Goal: Navigation & Orientation: Find specific page/section

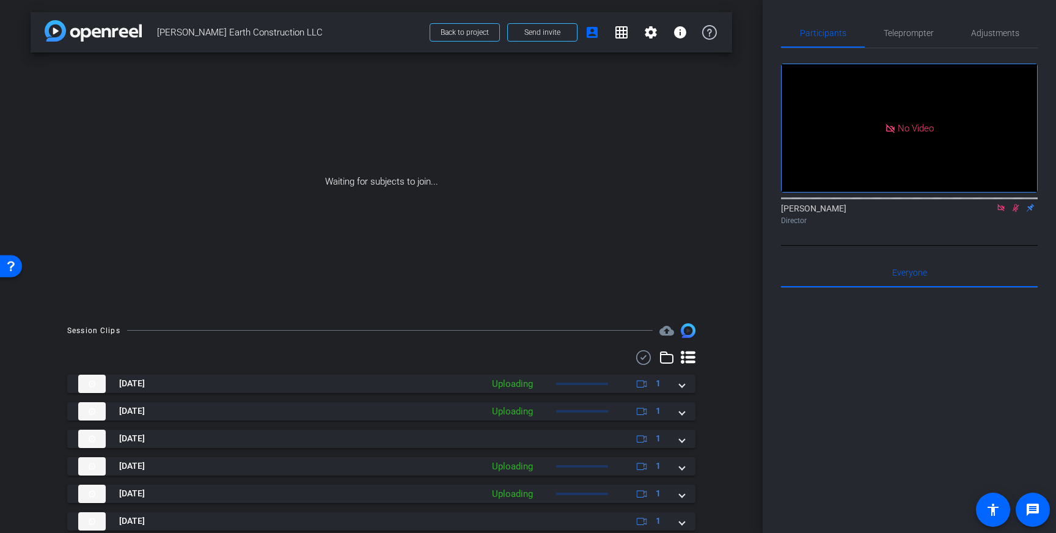
scroll to position [151, 0]
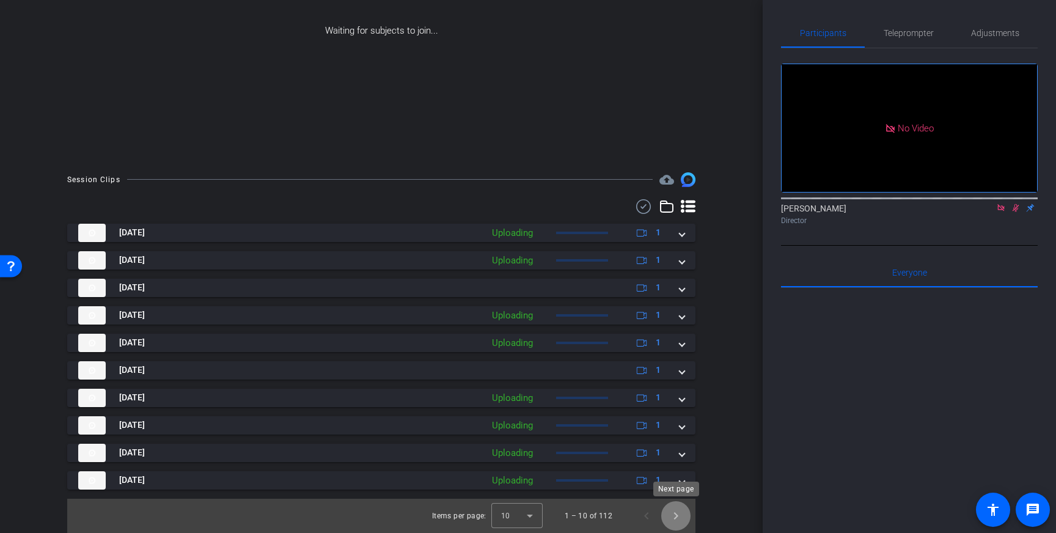
click at [681, 511] on span "Next page" at bounding box center [675, 515] width 29 height 29
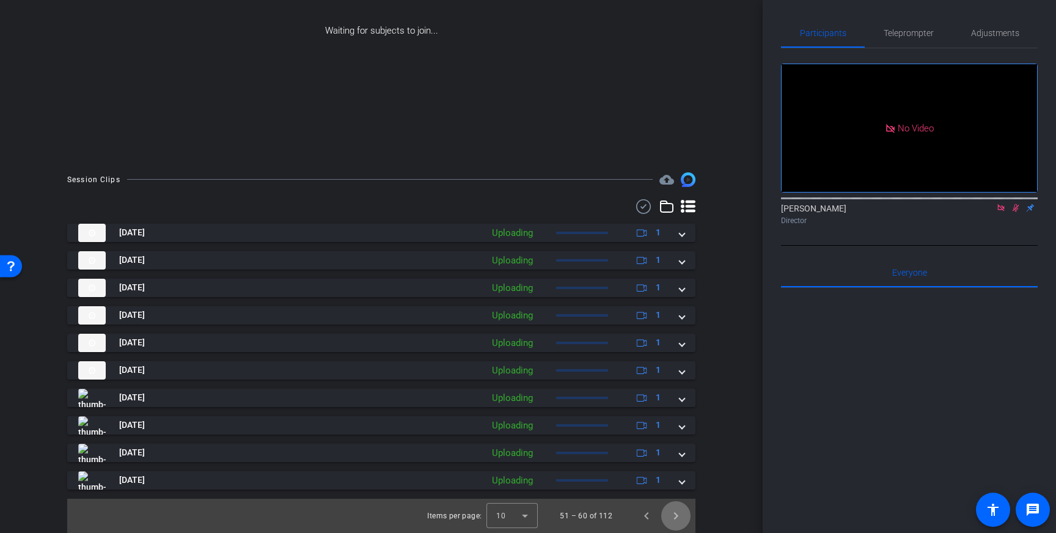
click at [681, 511] on span "Next page" at bounding box center [675, 515] width 29 height 29
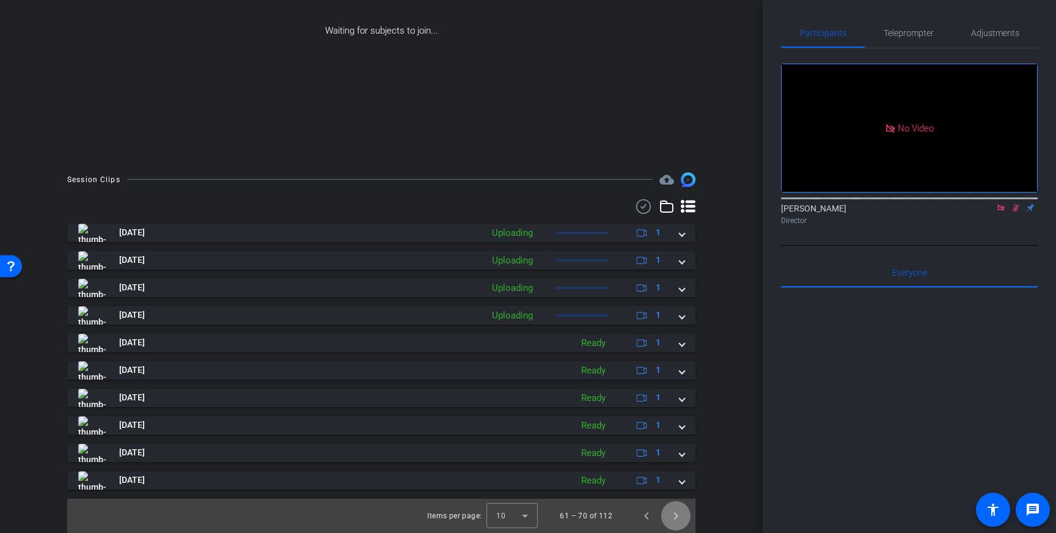
click at [681, 511] on span "Next page" at bounding box center [675, 515] width 29 height 29
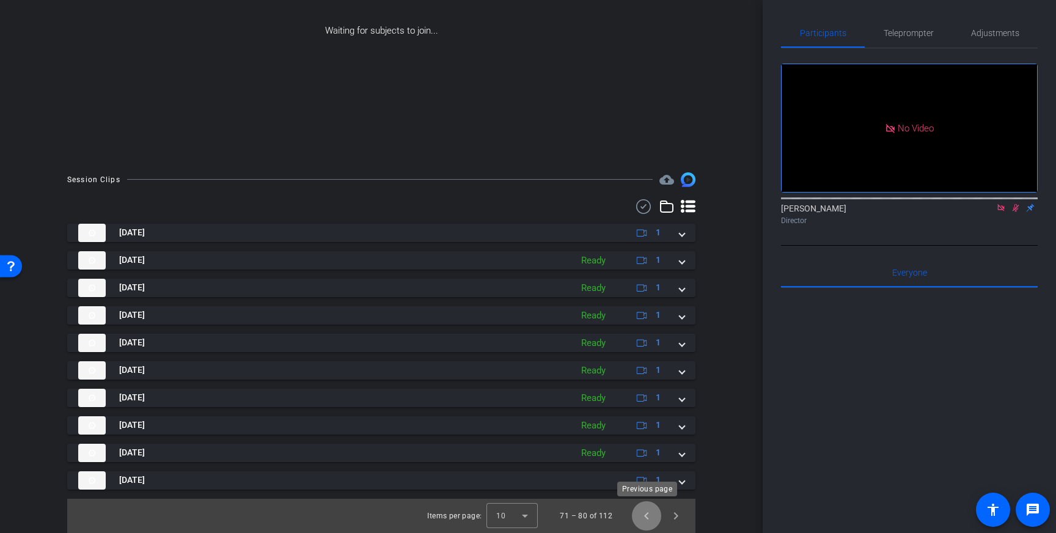
click at [648, 517] on span "Previous page" at bounding box center [646, 515] width 29 height 29
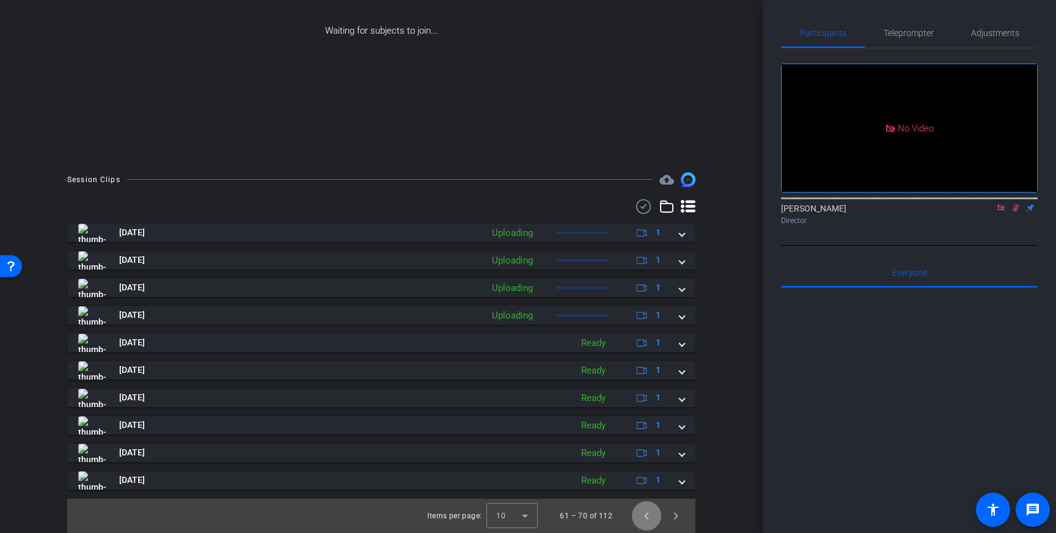
click at [648, 517] on span "Previous page" at bounding box center [646, 515] width 29 height 29
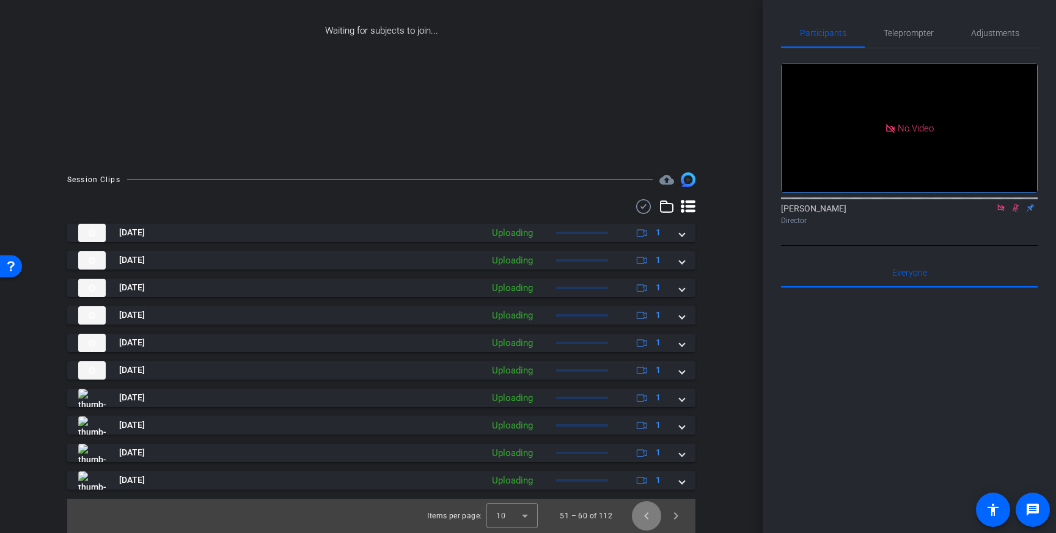
click at [648, 517] on span "Previous page" at bounding box center [646, 515] width 29 height 29
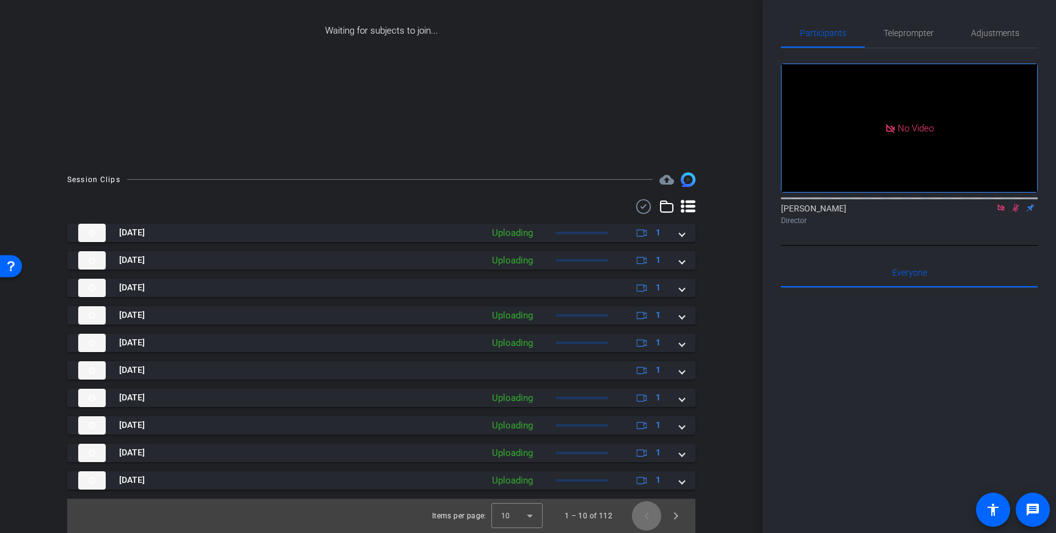
click at [648, 517] on span "Previous page" at bounding box center [646, 515] width 29 height 29
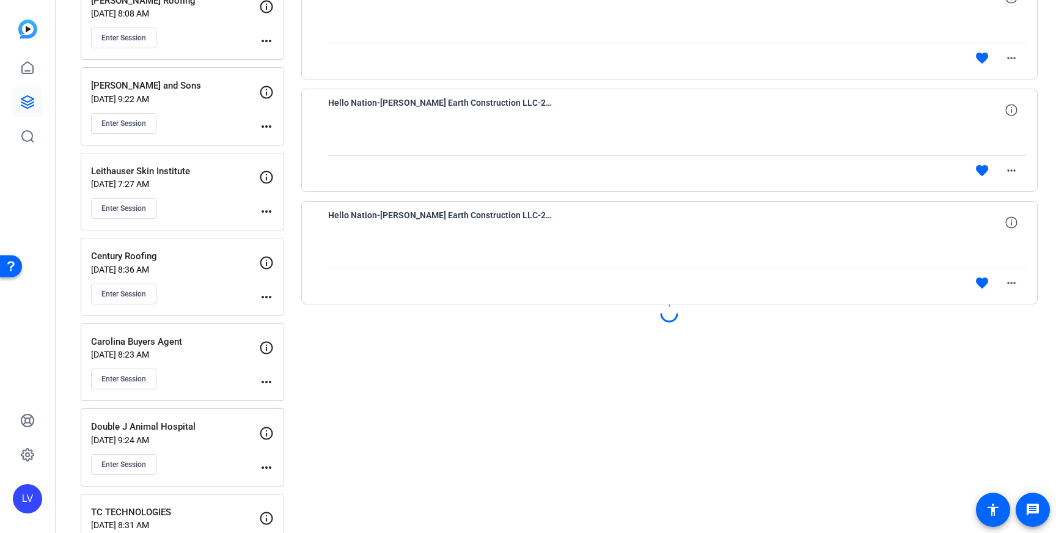
scroll to position [968, 0]
